Goal: Information Seeking & Learning: Learn about a topic

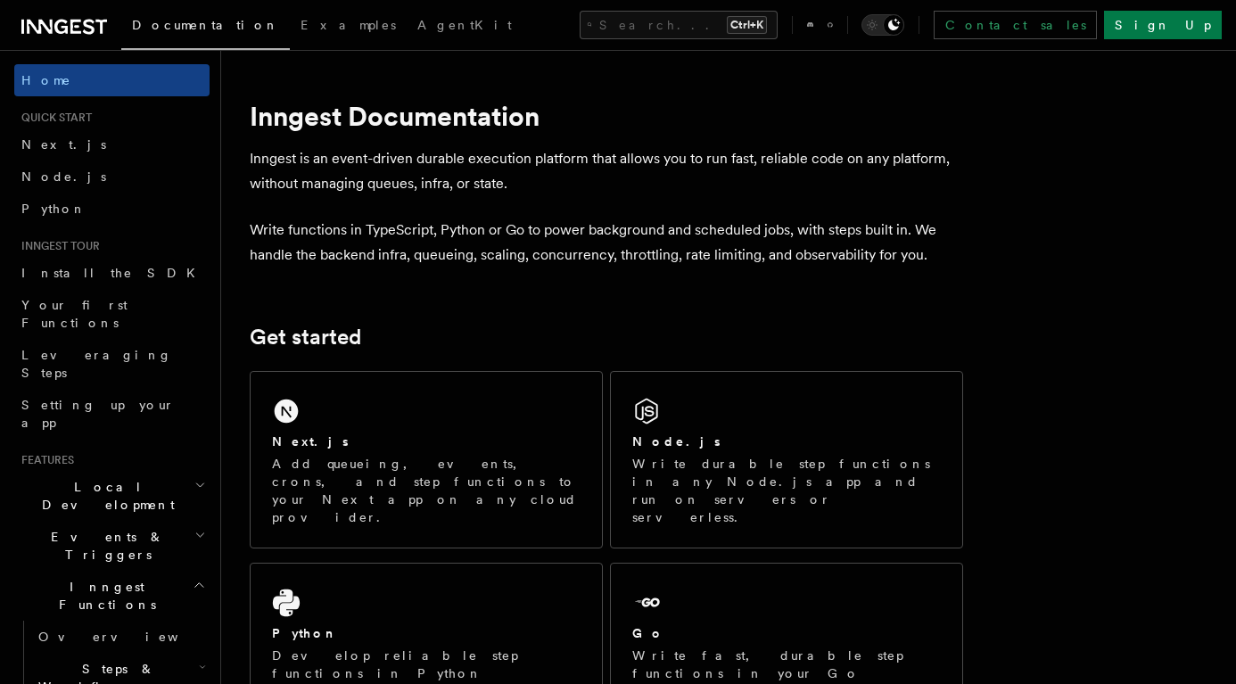
click at [195, 583] on icon "button" at bounding box center [199, 585] width 8 height 4
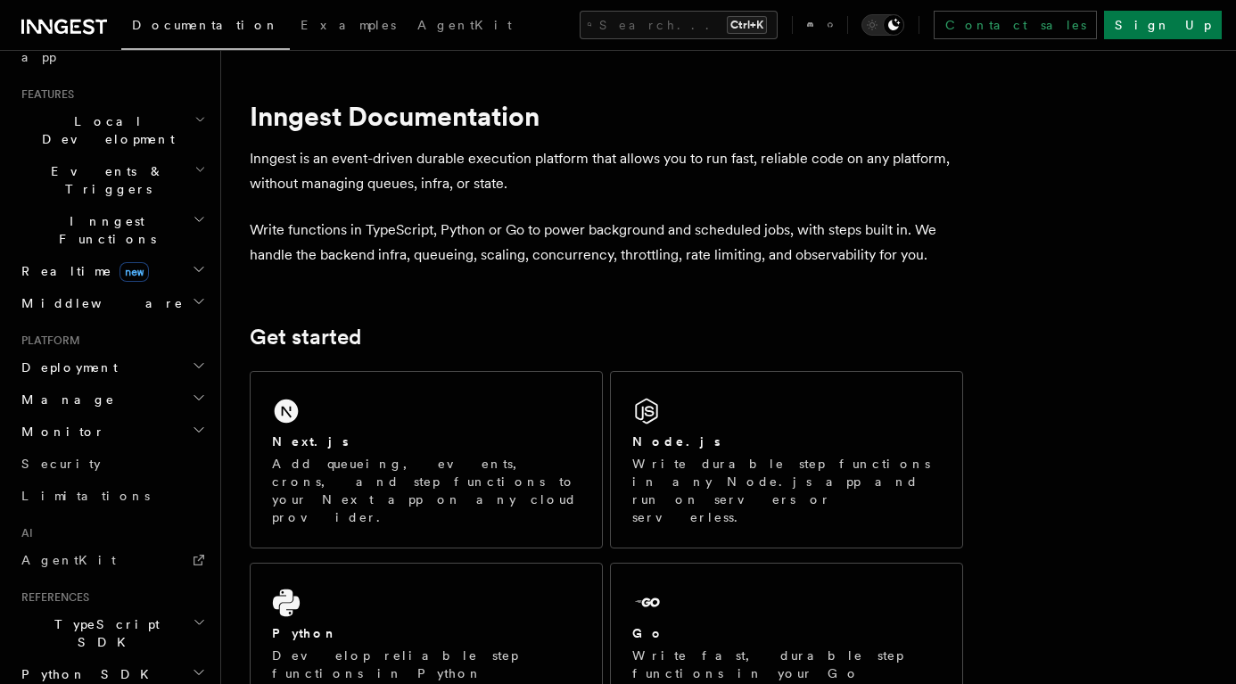
scroll to position [366, 0]
click at [192, 552] on icon at bounding box center [199, 559] width 14 height 14
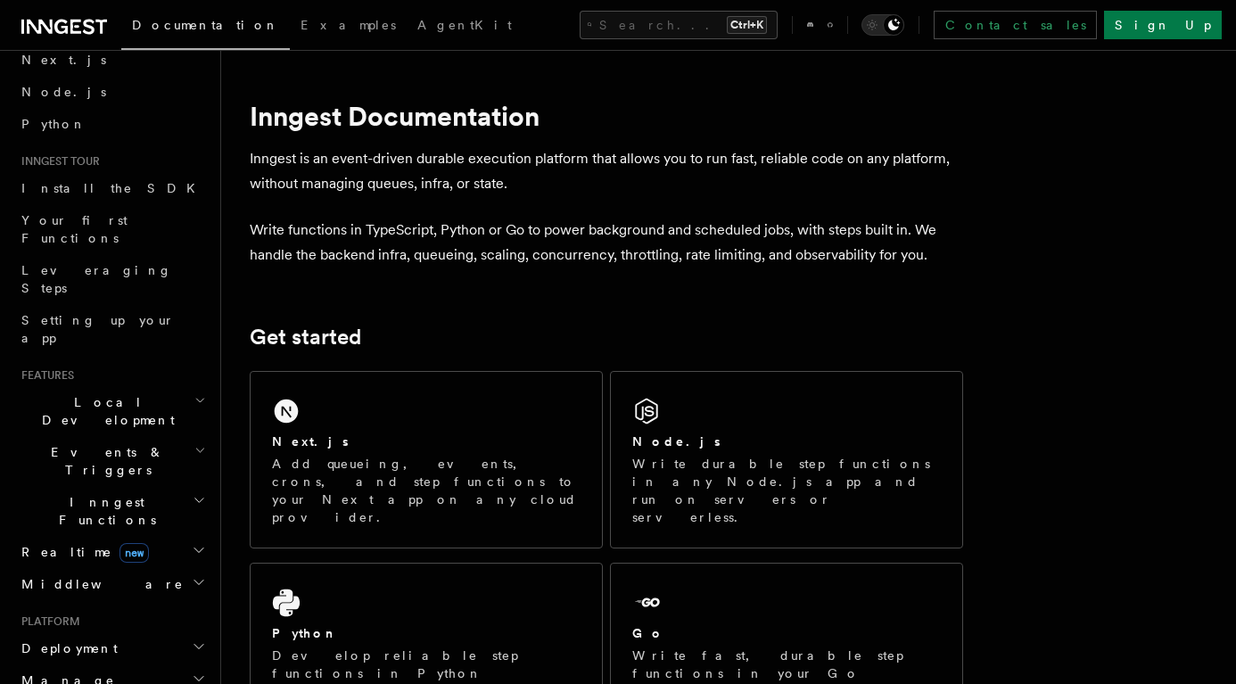
scroll to position [0, 0]
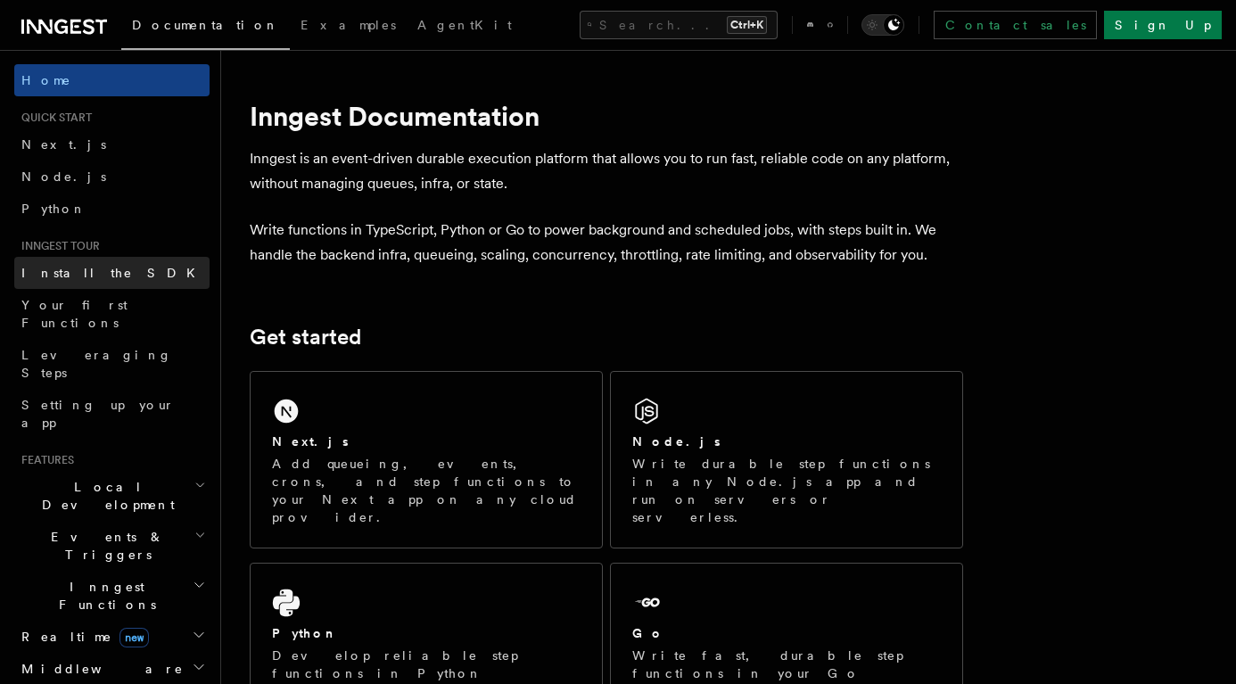
click at [95, 266] on span "Install the SDK" at bounding box center [113, 273] width 185 height 14
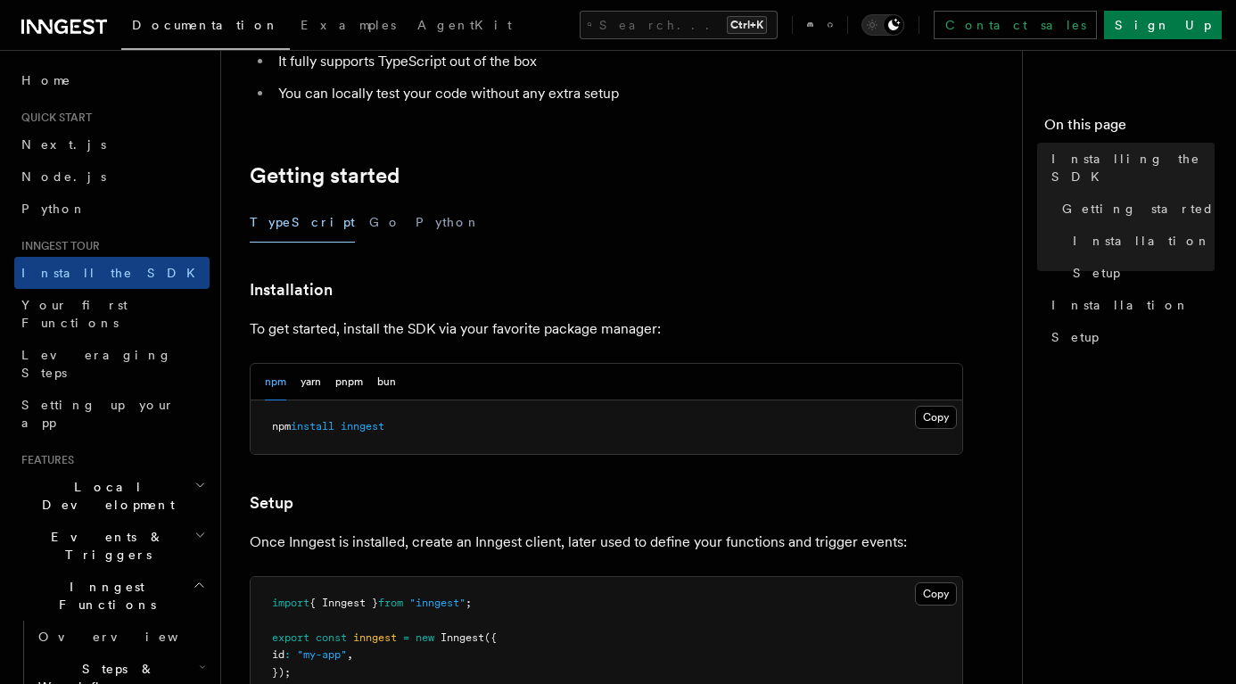
scroll to position [276, 0]
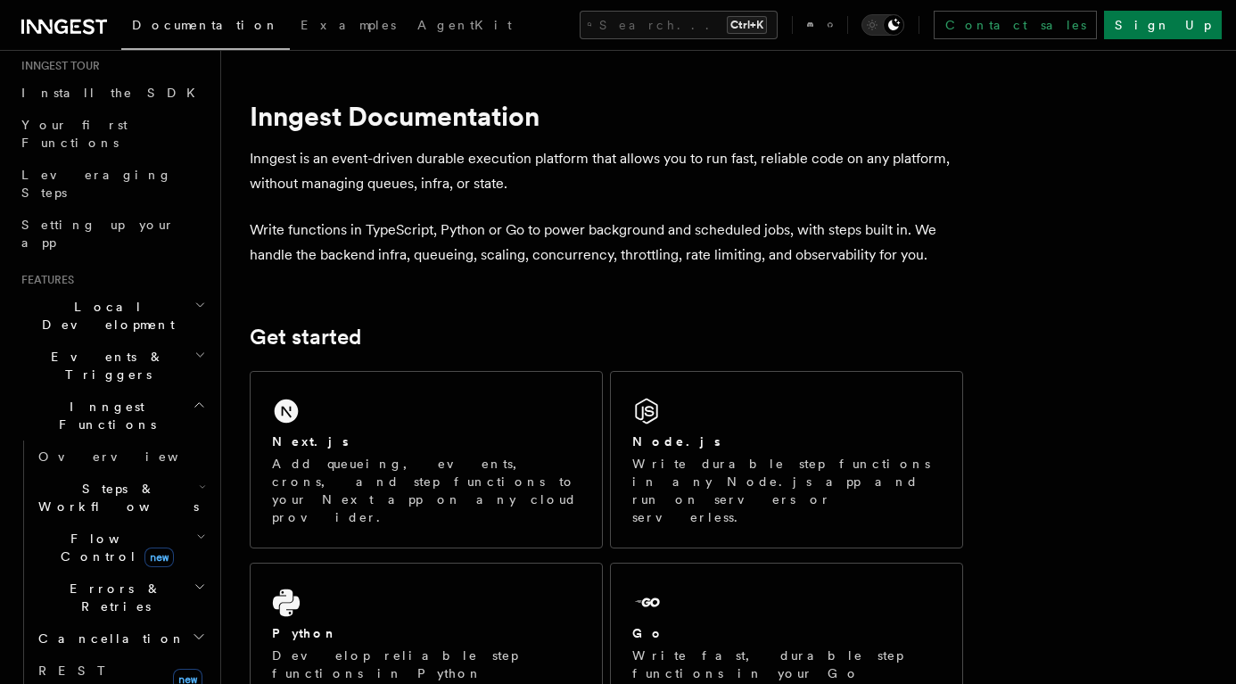
scroll to position [179, 0]
click at [86, 481] on span "Steps & Workflows" at bounding box center [115, 499] width 168 height 36
click at [100, 678] on span "AI Inference" at bounding box center [106, 694] width 103 height 32
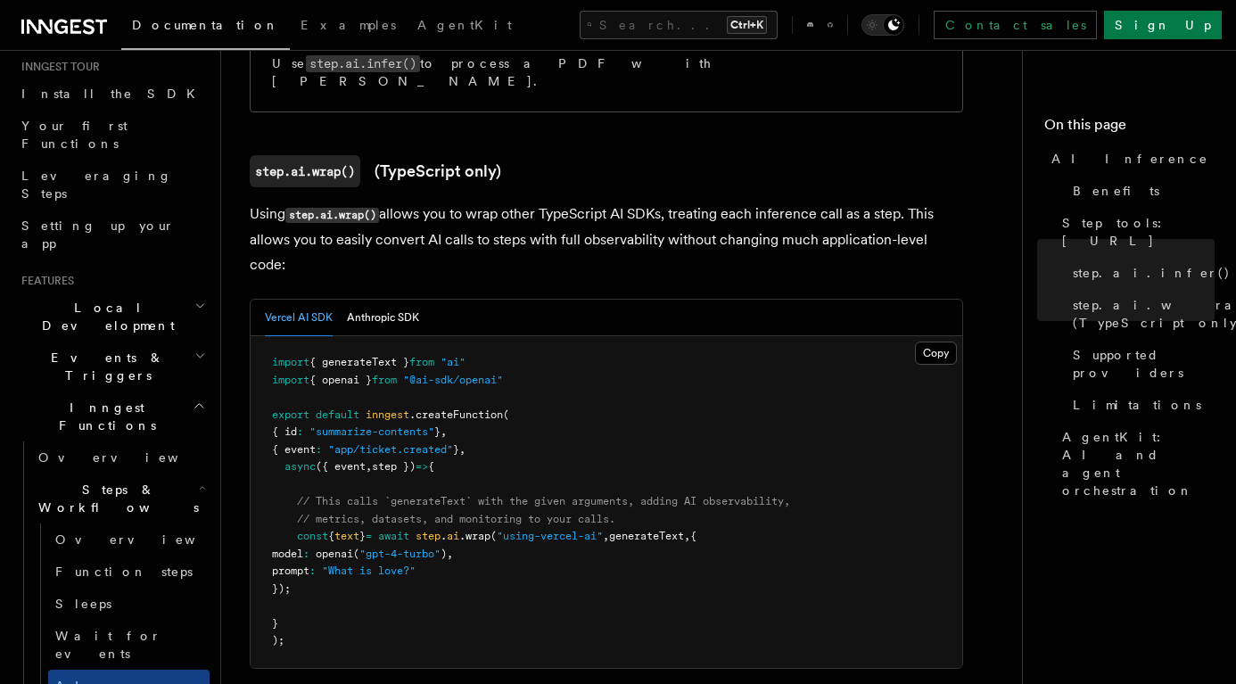
scroll to position [1657, 0]
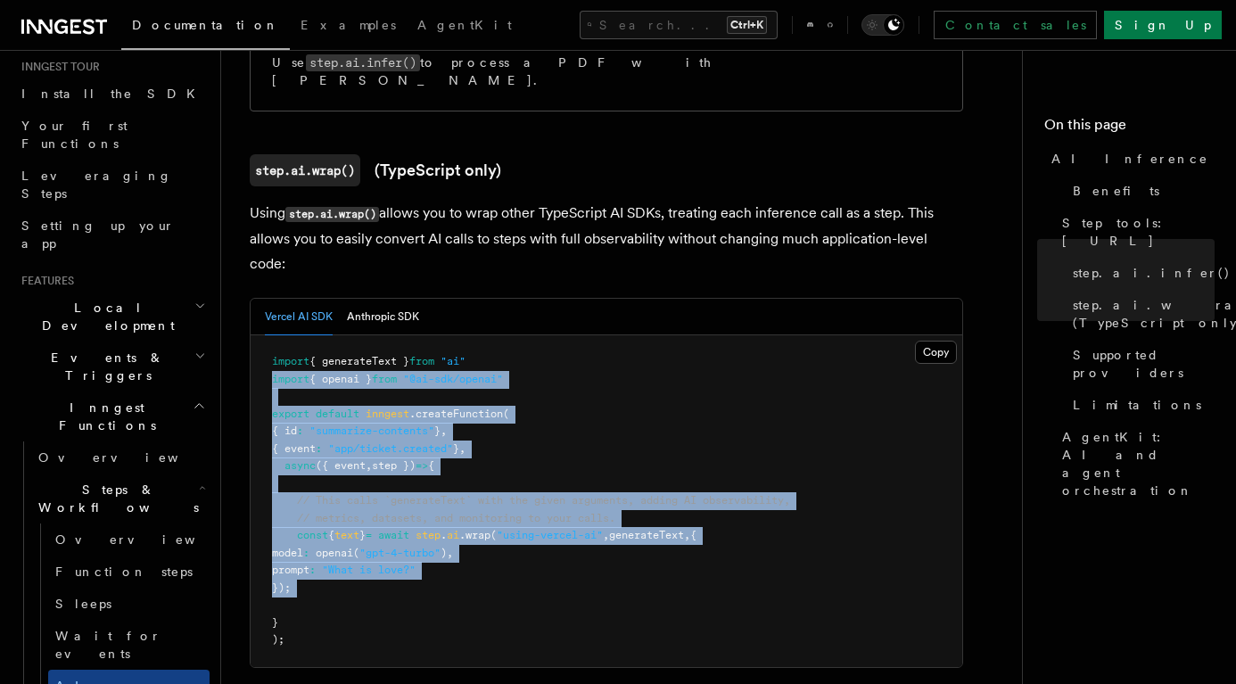
drag, startPoint x: 271, startPoint y: 292, endPoint x: 328, endPoint y: 526, distance: 241.3
click at [328, 526] on pre "import { generateText } from "ai" import { openai } from "@ai-sdk/openai" expor…" at bounding box center [606, 501] width 711 height 332
drag, startPoint x: 328, startPoint y: 526, endPoint x: 473, endPoint y: 511, distance: 145.2
click at [473, 511] on pre "import { generateText } from "ai" import { openai } from "@ai-sdk/openai" expor…" at bounding box center [606, 501] width 711 height 332
click at [571, 375] on pre "import { generateText } from "ai" import { openai } from "@ai-sdk/openai" expor…" at bounding box center [606, 501] width 711 height 332
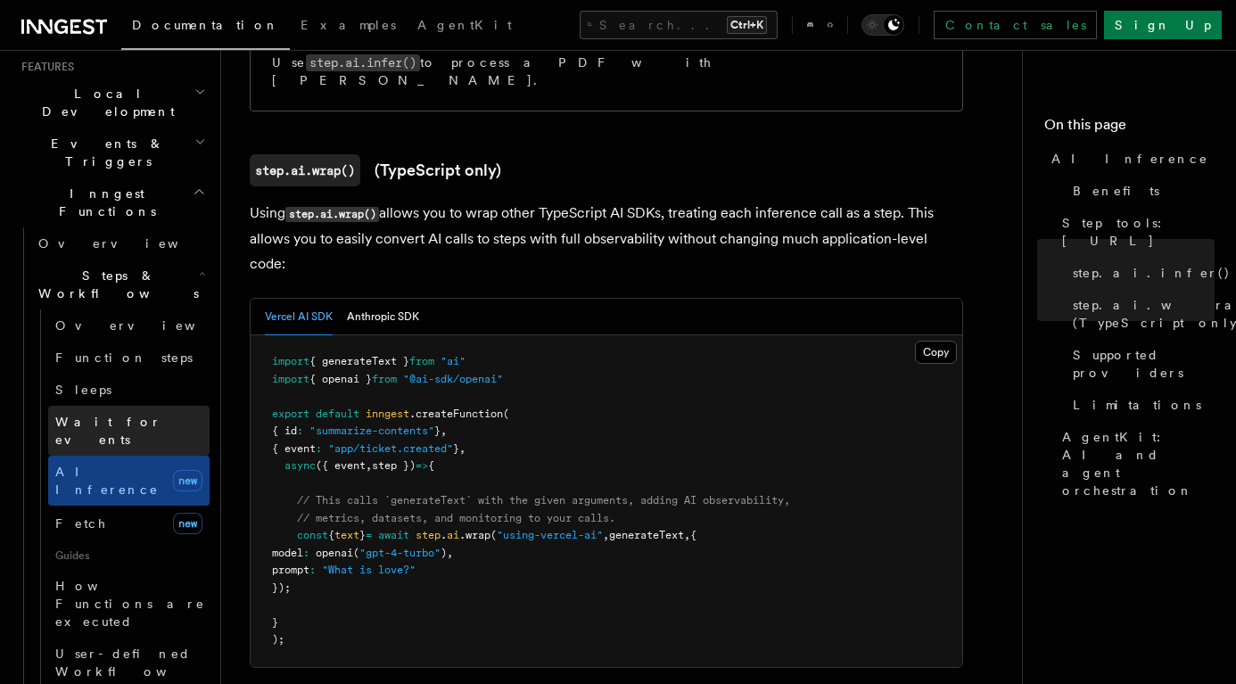
scroll to position [394, 0]
click at [407, 34] on link "AgentKit" at bounding box center [465, 26] width 116 height 43
